Goal: Book appointment/travel/reservation

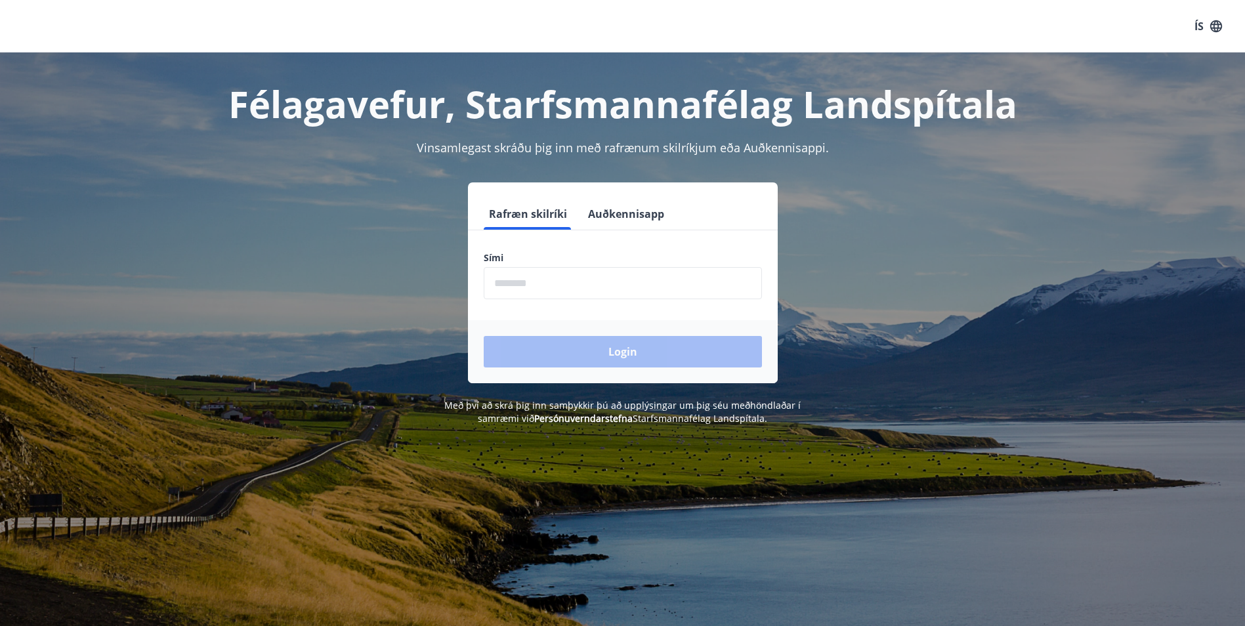
click at [562, 280] on input "phone" at bounding box center [623, 283] width 278 height 32
type input "********"
click at [657, 359] on button "Login" at bounding box center [623, 352] width 278 height 32
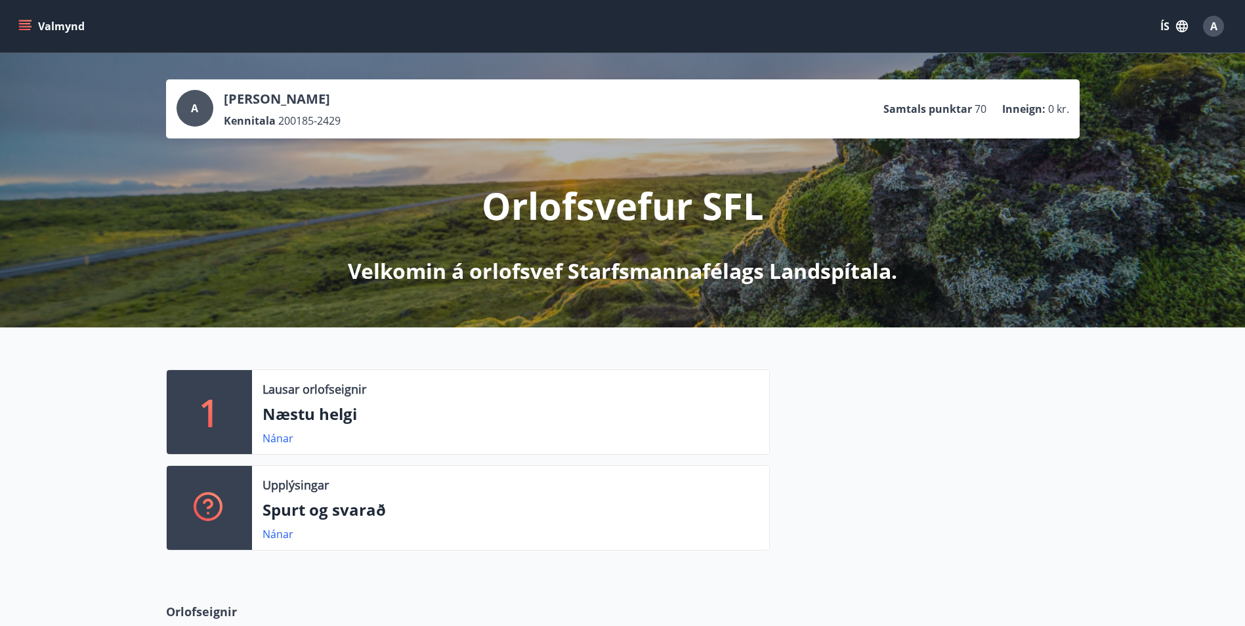
click at [22, 24] on icon "menu" at bounding box center [25, 23] width 12 height 1
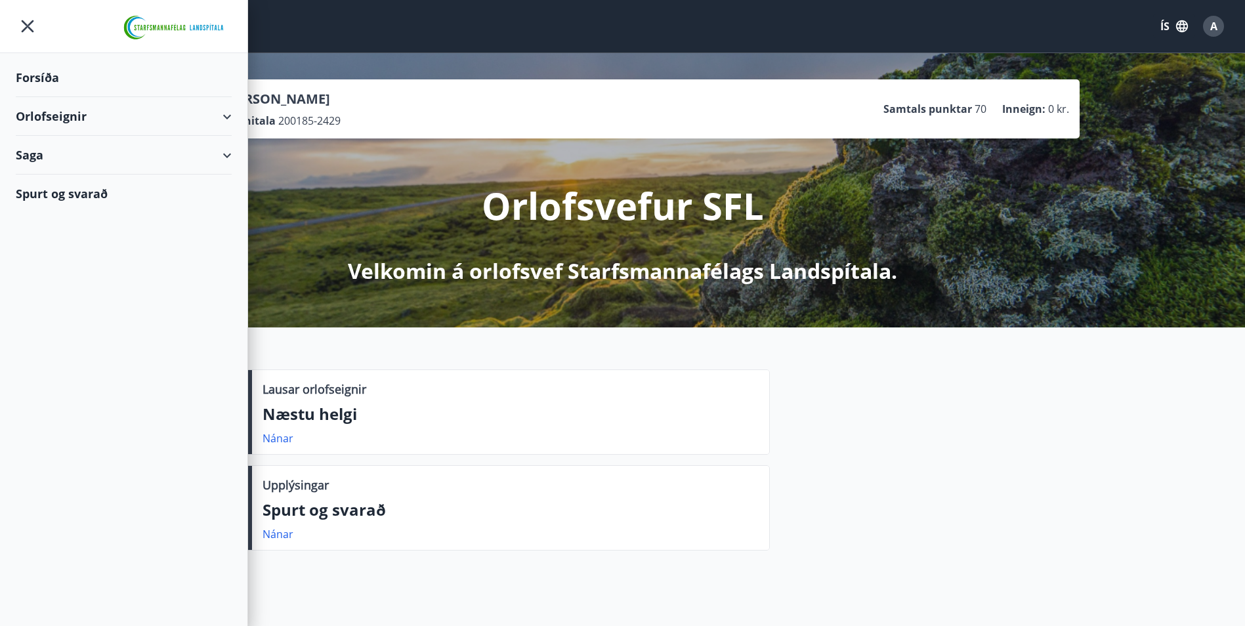
click at [75, 121] on div "Orlofseignir" at bounding box center [124, 116] width 216 height 39
click at [60, 152] on div "Framboð" at bounding box center [123, 150] width 195 height 28
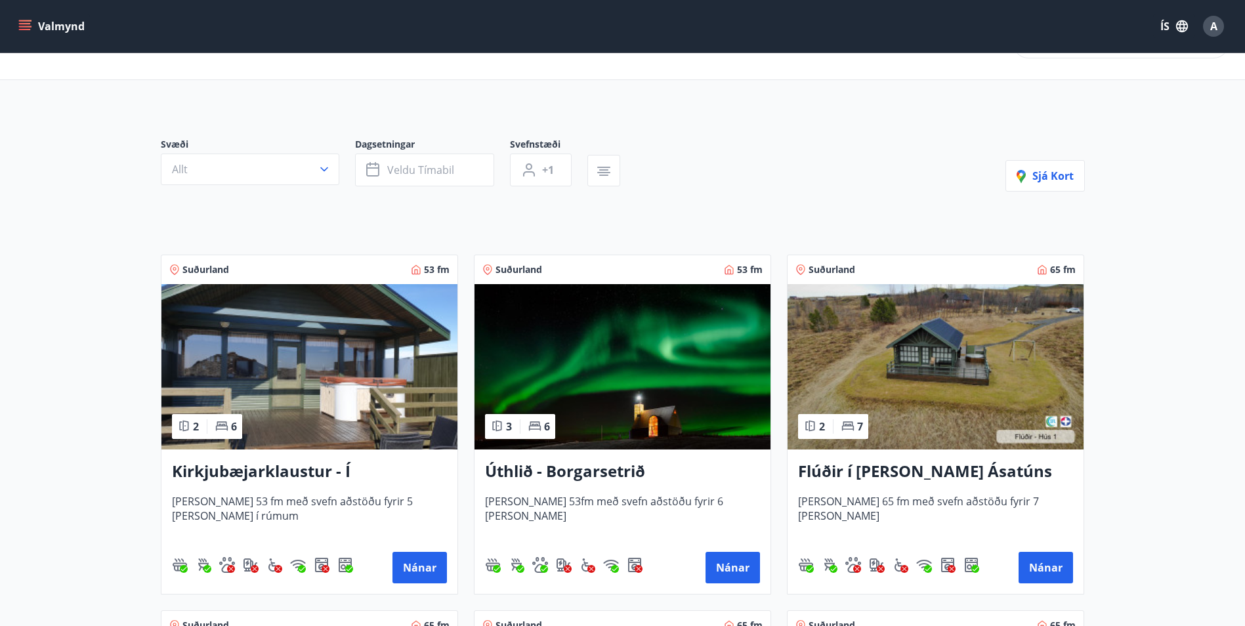
scroll to position [66, 0]
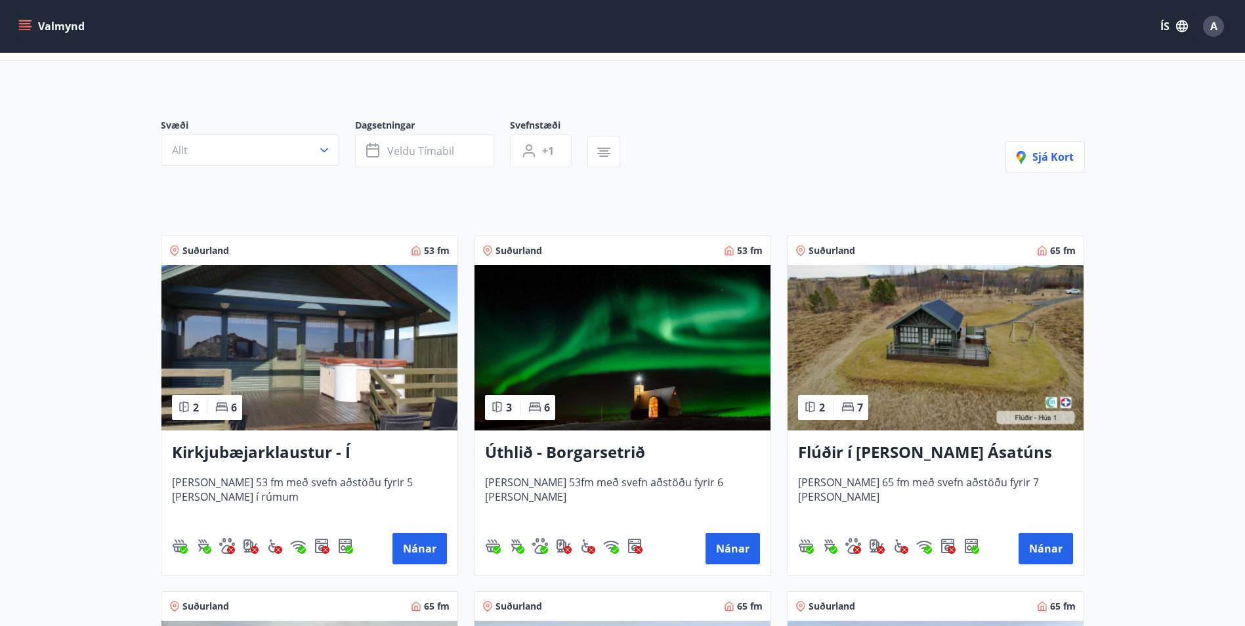
click at [610, 454] on h3 "Úthlið - Borgarsetrið" at bounding box center [622, 453] width 275 height 24
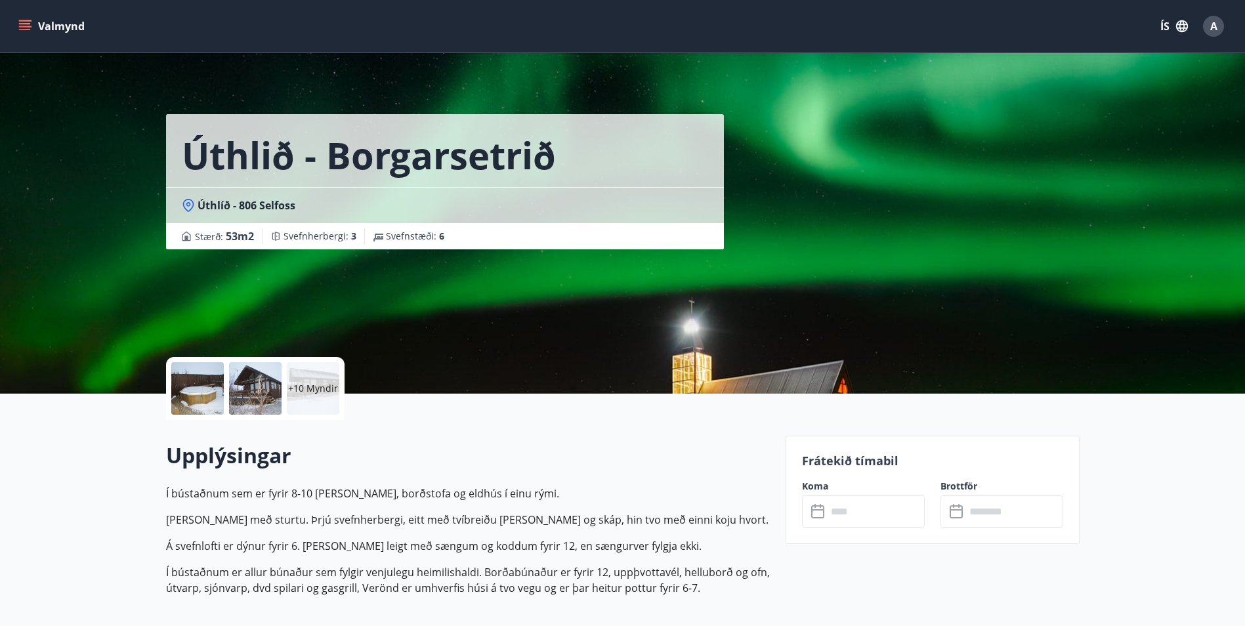
click at [217, 387] on div at bounding box center [197, 388] width 53 height 53
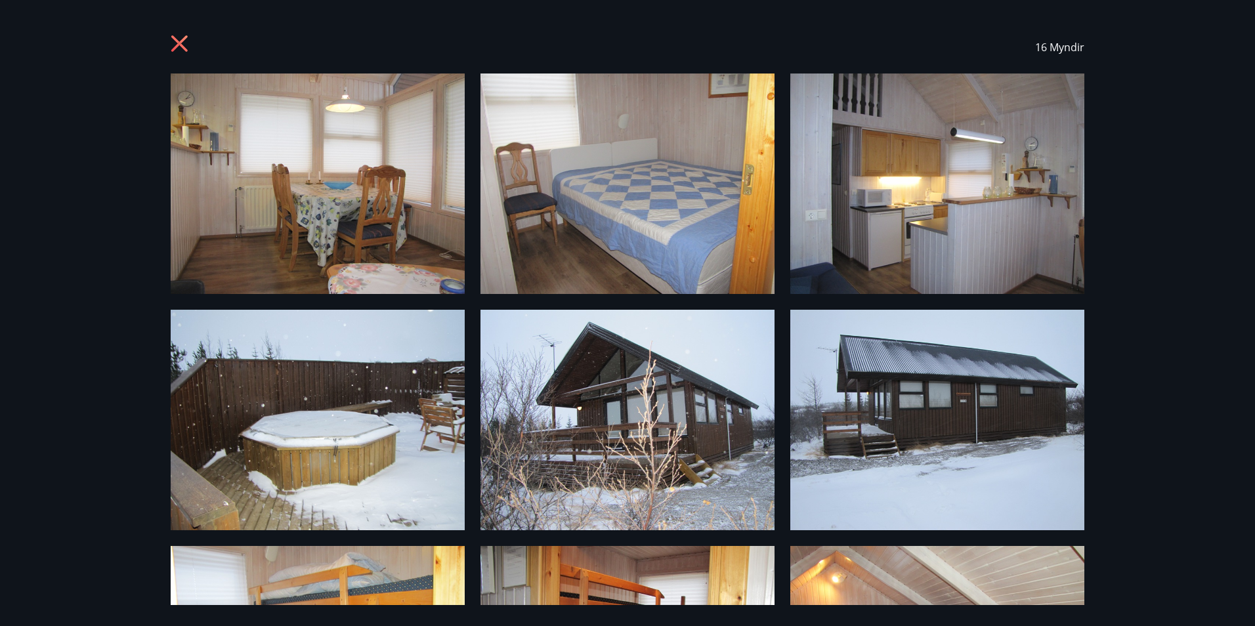
click at [184, 42] on icon at bounding box center [181, 45] width 21 height 21
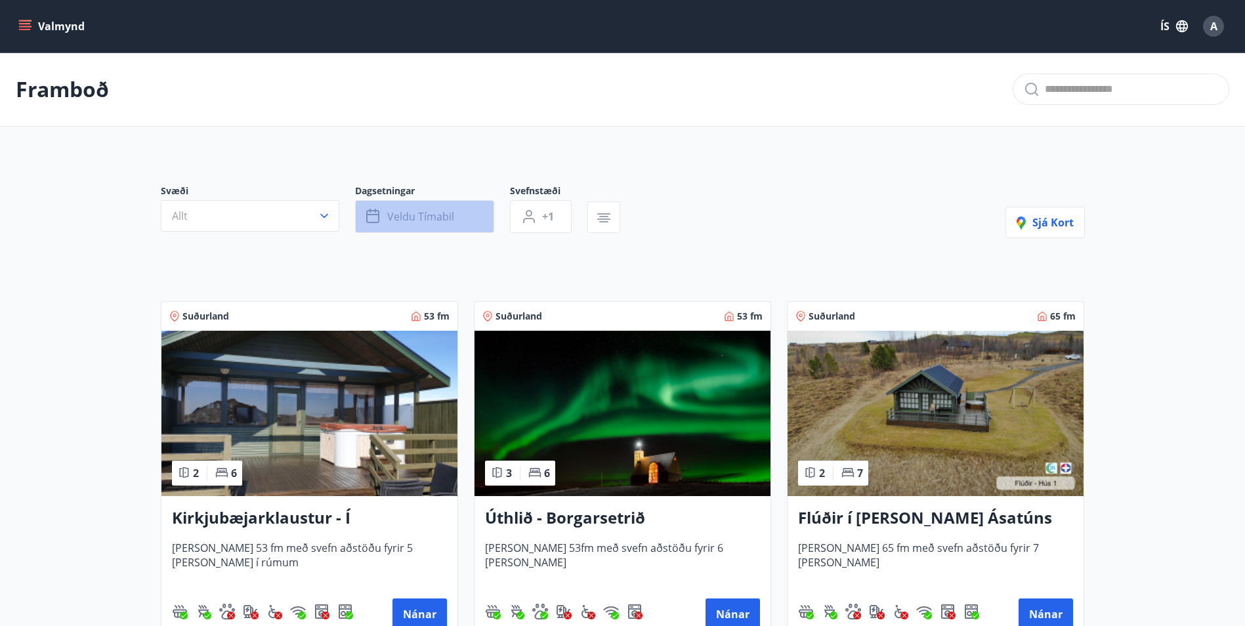
click at [431, 217] on span "Veldu tímabil" at bounding box center [420, 216] width 67 height 14
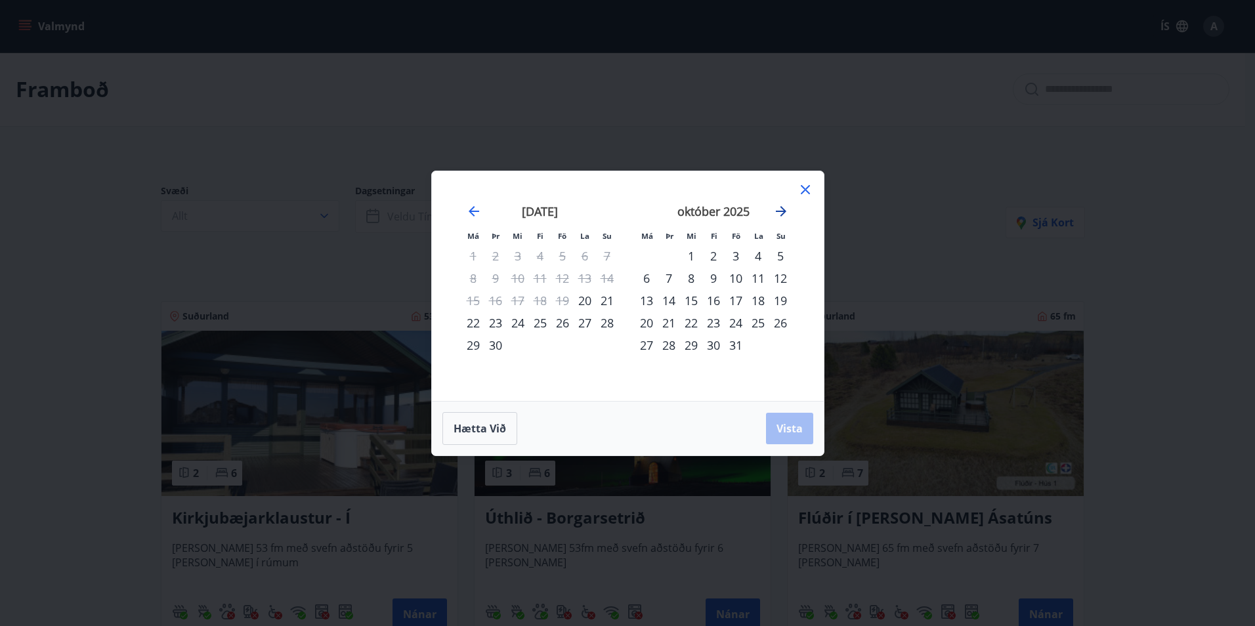
click at [784, 213] on icon "Move forward to switch to the next month." at bounding box center [781, 211] width 11 height 11
click at [771, 201] on div "nóvember 2025" at bounding box center [713, 216] width 156 height 58
click at [778, 210] on icon "Move forward to switch to the next month." at bounding box center [781, 211] width 16 height 16
click at [806, 190] on icon at bounding box center [805, 189] width 9 height 9
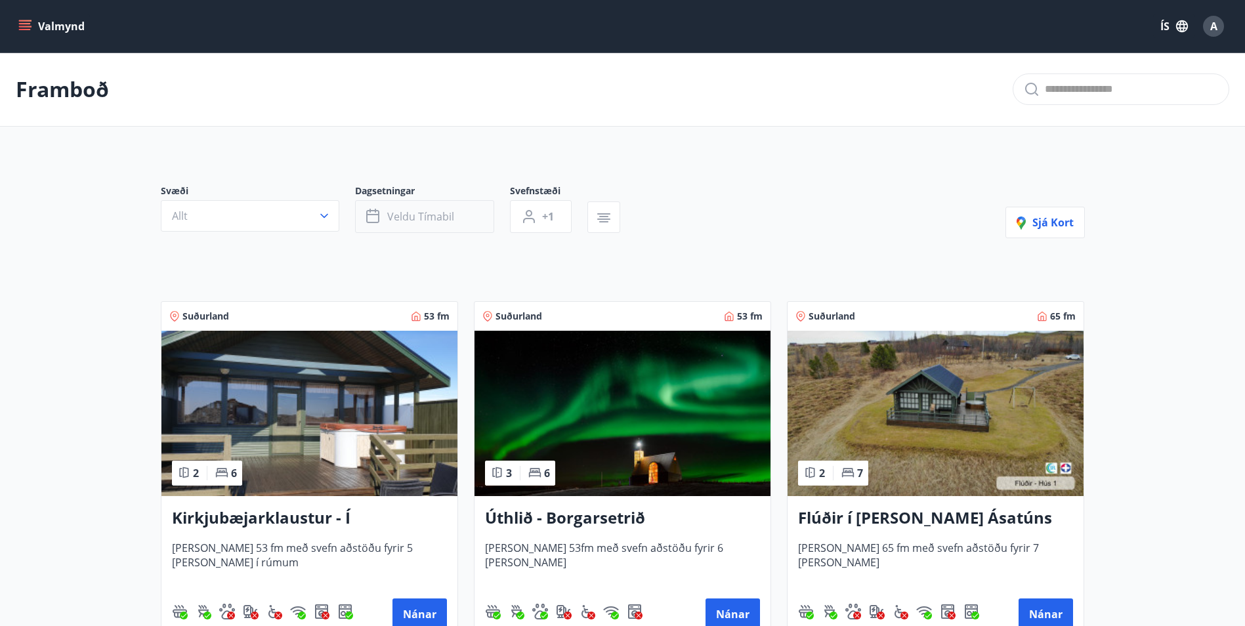
click at [450, 217] on span "Veldu tímabil" at bounding box center [420, 216] width 67 height 14
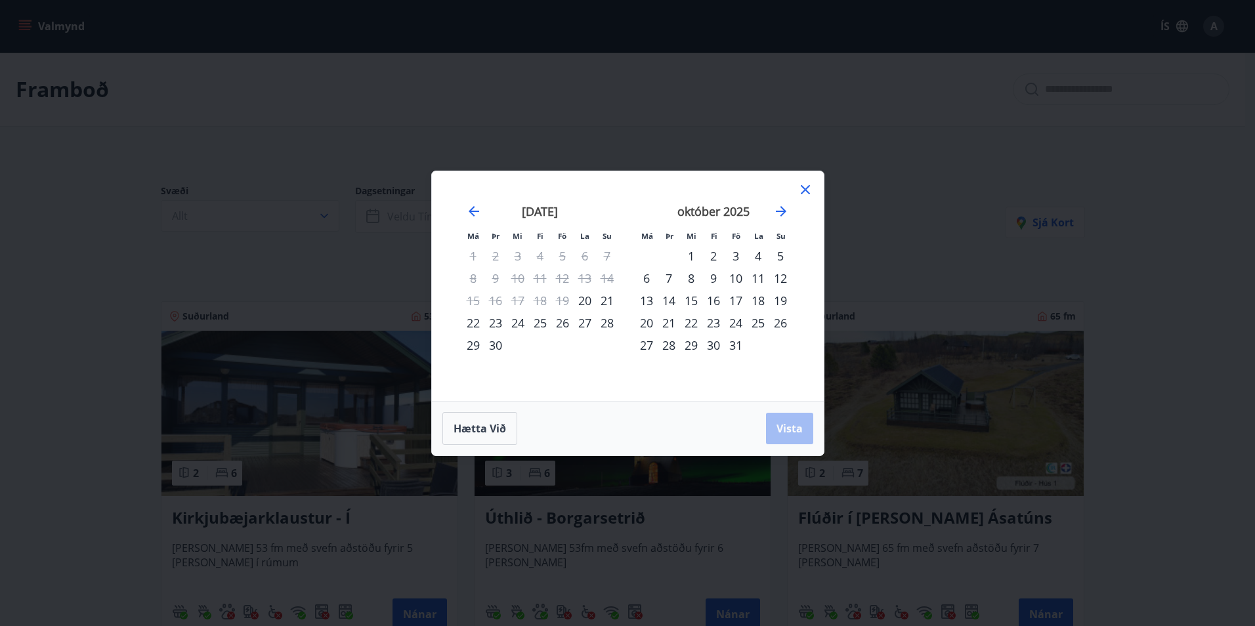
drag, startPoint x: 297, startPoint y: 280, endPoint x: 326, endPoint y: 278, distance: 29.7
click at [320, 280] on div "Má Þr Mi Fi Fö La Su Má Þr Mi Fi Fö La Su ágúst 2025 1 2 3 4 5 6 7 8 9 10 11 12…" at bounding box center [627, 313] width 1255 height 626
click at [803, 186] on icon at bounding box center [805, 190] width 16 height 16
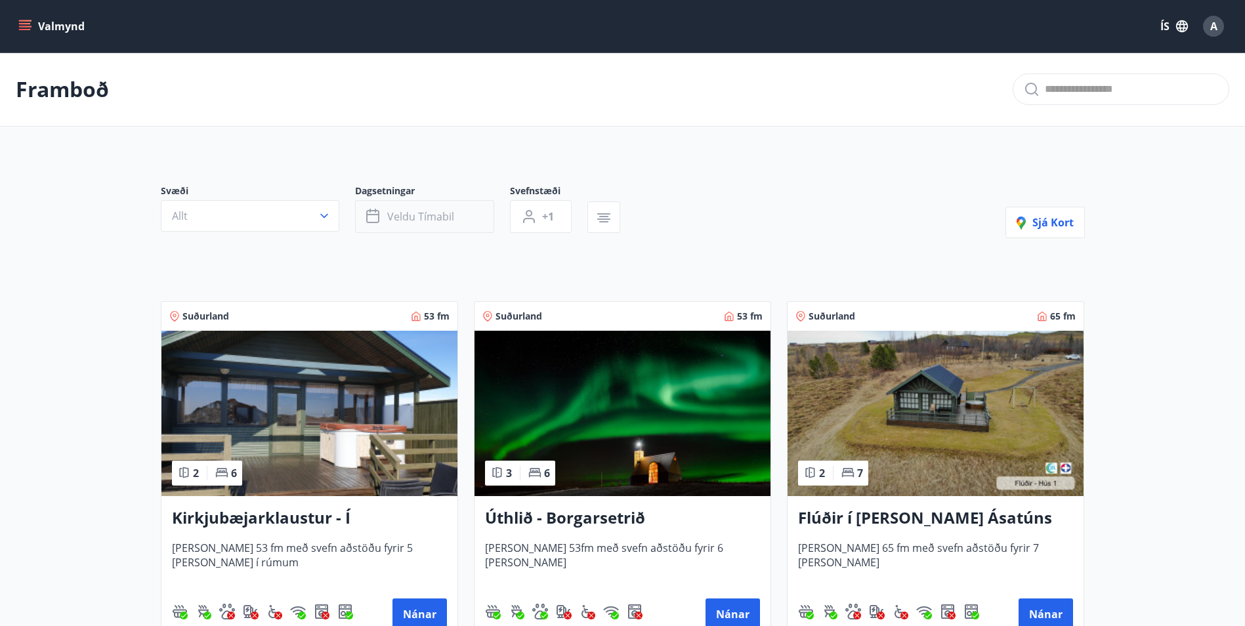
click at [467, 216] on button "Veldu tímabil" at bounding box center [424, 216] width 139 height 33
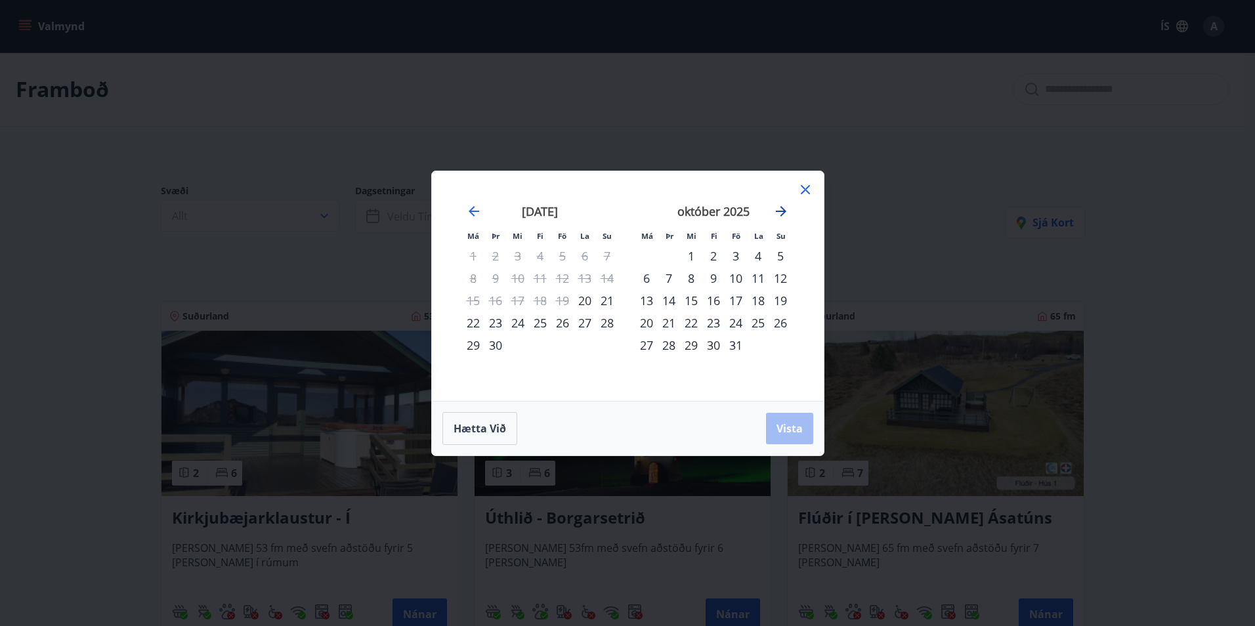
click at [781, 212] on icon "Move forward to switch to the next month." at bounding box center [781, 211] width 16 height 16
click at [780, 211] on icon "Move forward to switch to the next month." at bounding box center [781, 211] width 11 height 11
click at [807, 186] on icon at bounding box center [805, 190] width 16 height 16
